Goal: Transaction & Acquisition: Purchase product/service

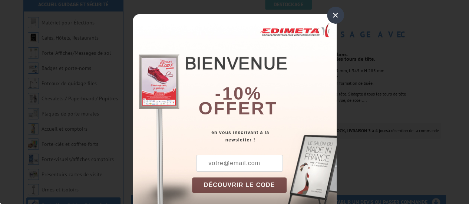
scroll to position [99, 0]
click at [338, 12] on div "×" at bounding box center [335, 15] width 17 height 17
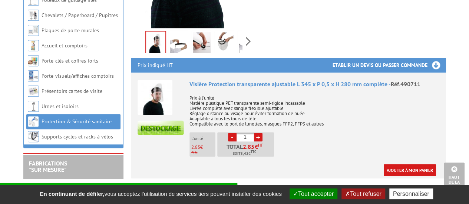
scroll to position [297, 0]
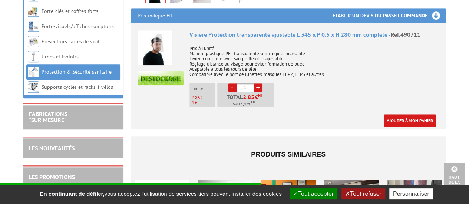
click at [259, 83] on link "+" at bounding box center [258, 87] width 9 height 9
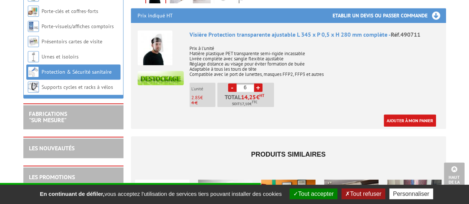
click at [259, 83] on link "+" at bounding box center [258, 87] width 9 height 9
click at [258, 83] on link "+" at bounding box center [258, 87] width 9 height 9
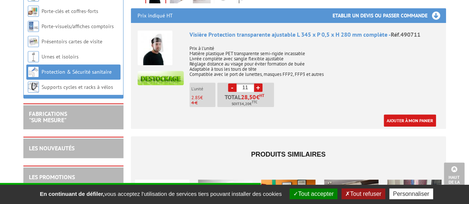
click at [259, 83] on link "+" at bounding box center [258, 87] width 9 height 9
type input "12"
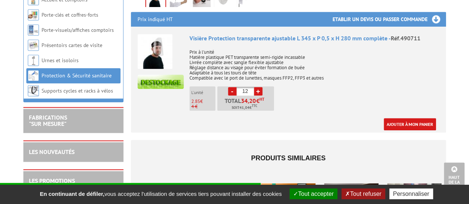
scroll to position [0, 0]
